Goal: Book appointment/travel/reservation

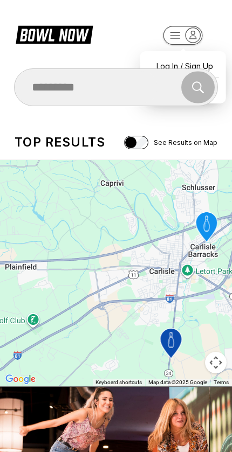
click at [194, 40] on icon "button" at bounding box center [192, 35] width 15 height 15
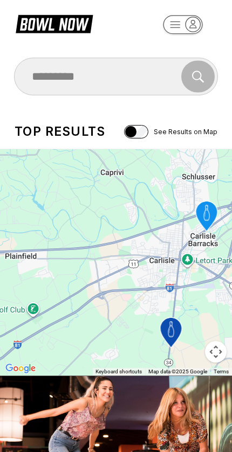
scroll to position [20, 0]
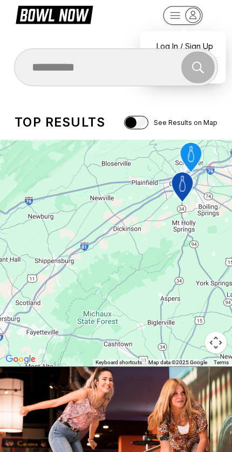
click at [226, 74] on div "Find and book your next bowling session Search" at bounding box center [116, 67] width 232 height 38
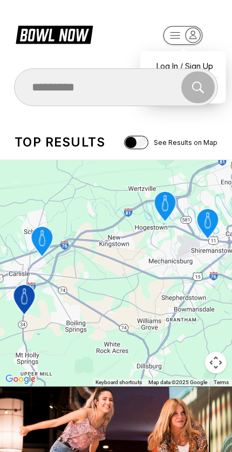
click at [185, 41] on rect "button" at bounding box center [182, 35] width 39 height 19
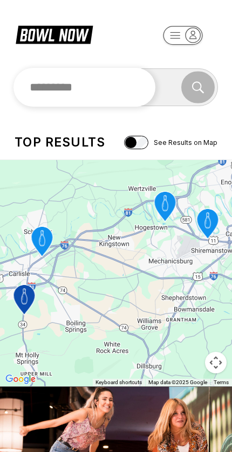
click at [124, 88] on input "text" at bounding box center [84, 87] width 142 height 39
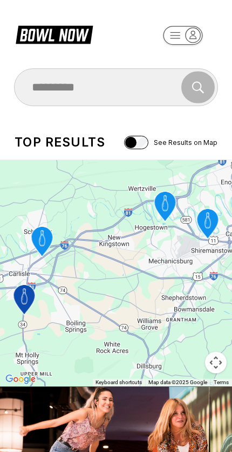
click at [59, 33] on icon at bounding box center [54, 34] width 77 height 20
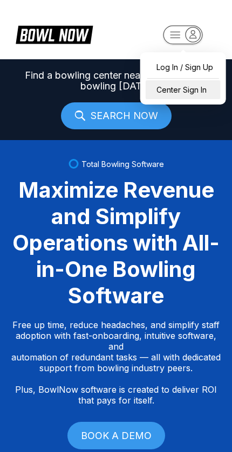
click at [192, 92] on div "Center Sign In" at bounding box center [182, 89] width 75 height 19
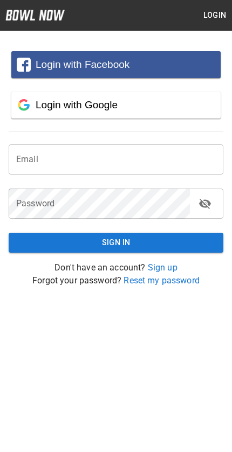
click at [147, 170] on input "email" at bounding box center [116, 159] width 214 height 30
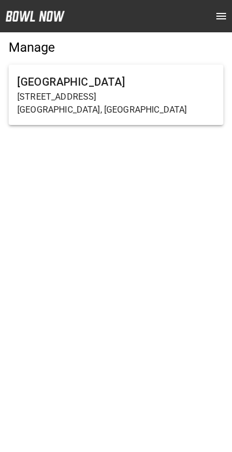
click at [108, 83] on h6 "[GEOGRAPHIC_DATA]" at bounding box center [115, 81] width 197 height 17
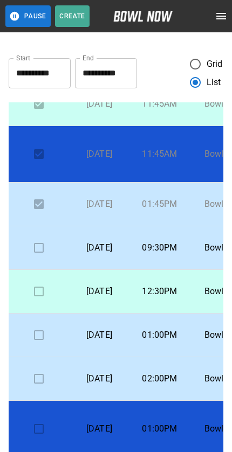
scroll to position [165, 0]
